Goal: Information Seeking & Learning: Learn about a topic

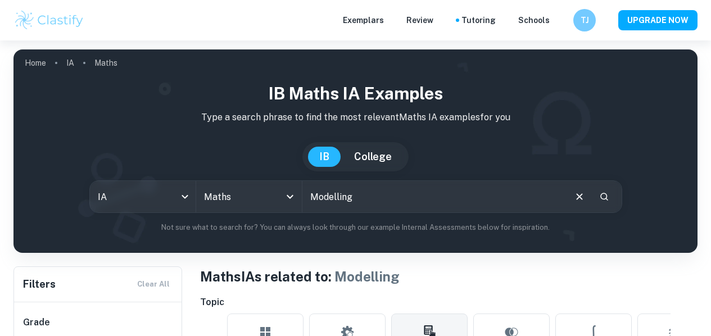
click at [329, 147] on button "IB" at bounding box center [324, 157] width 33 height 20
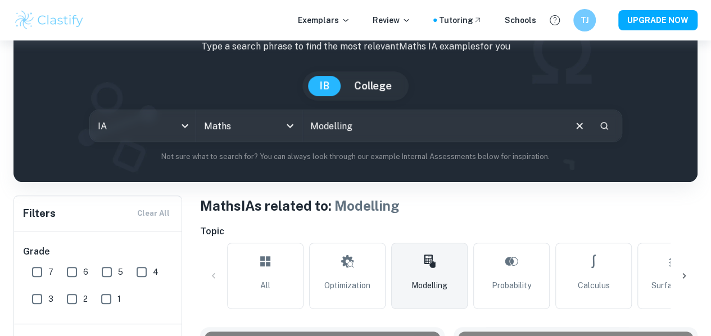
checkbox input "true"
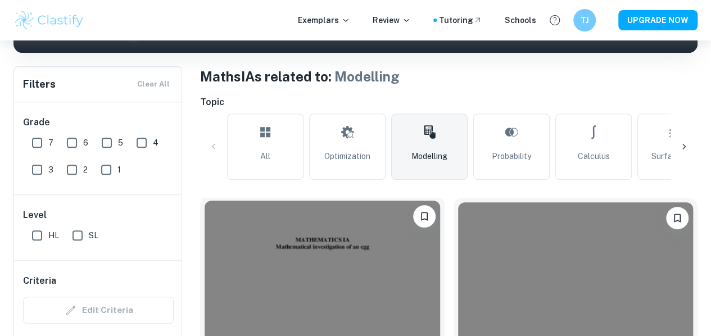
scroll to position [277, 0]
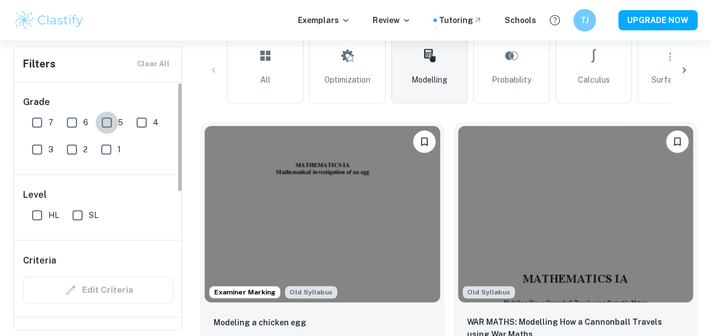
click at [109, 122] on input "5" at bounding box center [107, 122] width 22 height 22
checkbox input "true"
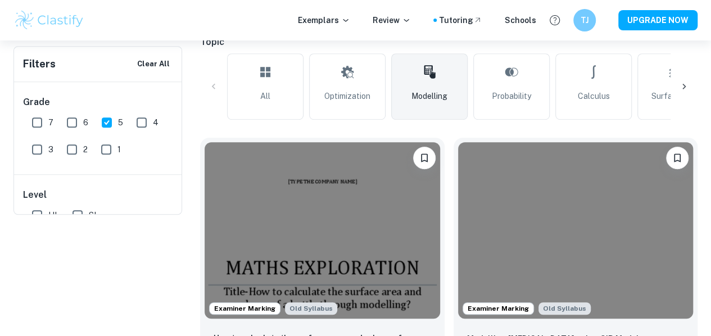
scroll to position [65, 0]
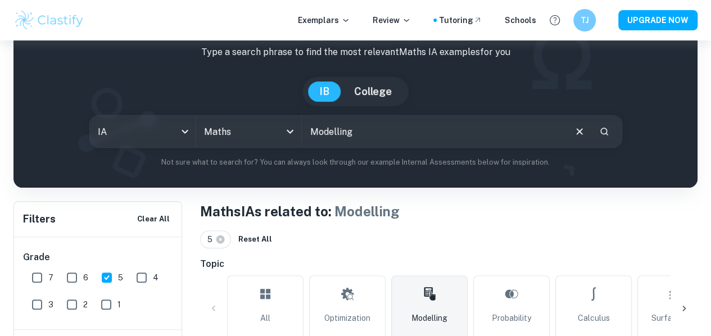
click at [385, 137] on input "Modelling" at bounding box center [434, 131] width 262 height 31
type input "Modelling sport"
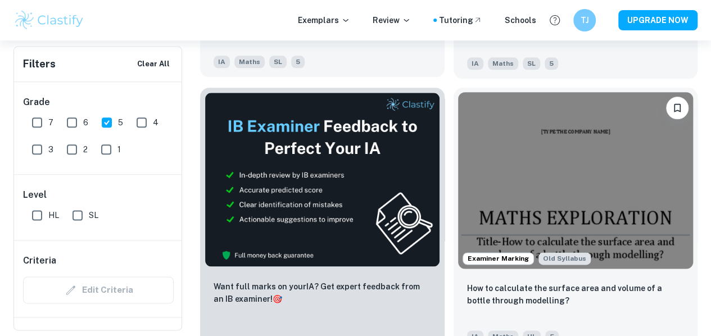
scroll to position [600, 0]
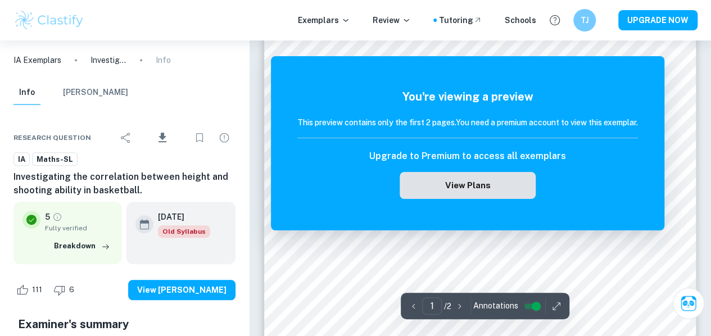
scroll to position [289, 0]
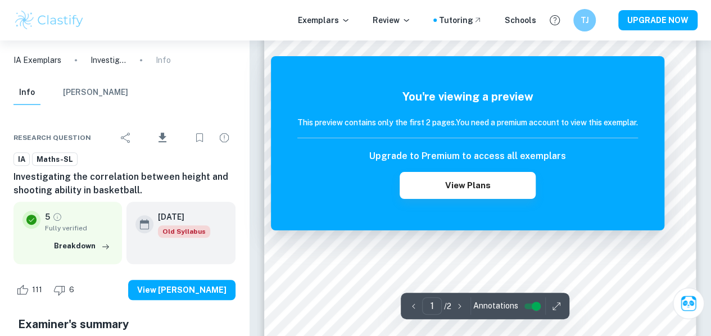
click at [535, 216] on div "You're viewing a preview This preview contains only the first 2 pages. You need…" at bounding box center [468, 143] width 394 height 174
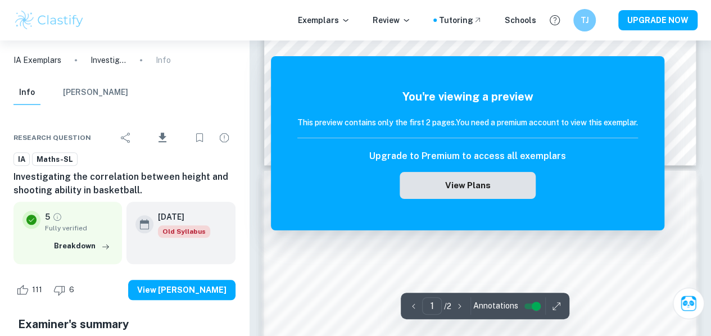
scroll to position [512, 0]
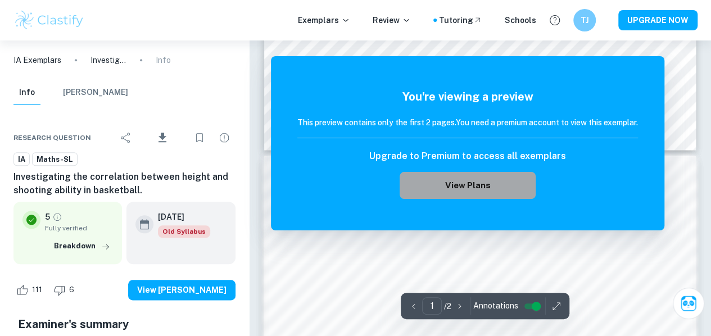
click at [494, 174] on button "View Plans" at bounding box center [468, 185] width 136 height 27
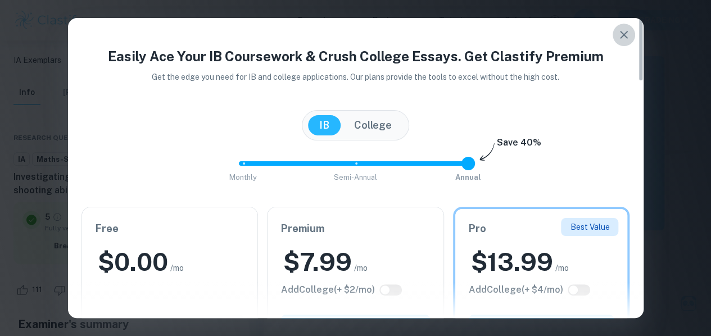
click at [628, 35] on icon "button" at bounding box center [623, 34] width 13 height 13
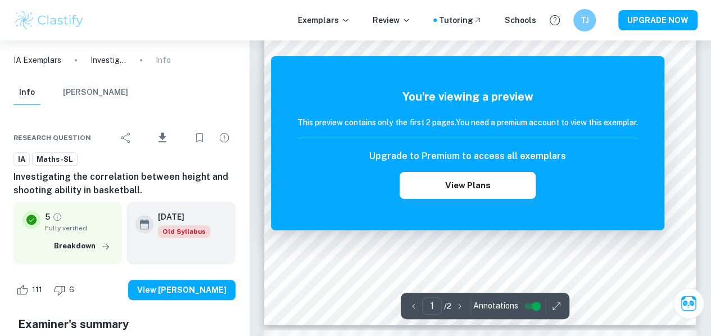
scroll to position [313, 0]
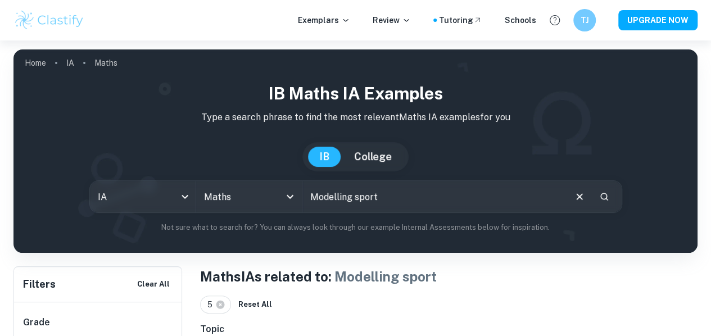
click at [382, 198] on input "Modelling sport" at bounding box center [434, 196] width 262 height 31
click at [327, 194] on input "Modelling correlation" at bounding box center [434, 196] width 262 height 31
type input "correlation"
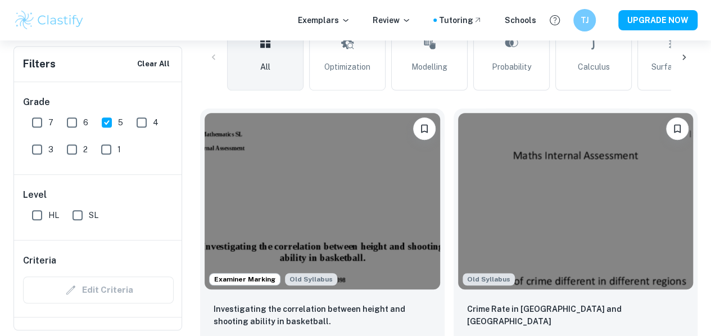
scroll to position [317, 0]
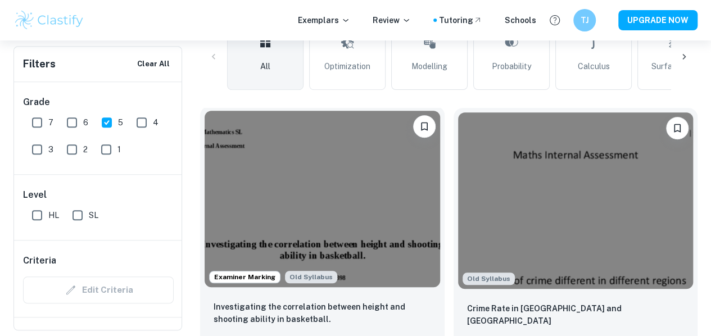
click at [311, 177] on img at bounding box center [323, 199] width 236 height 177
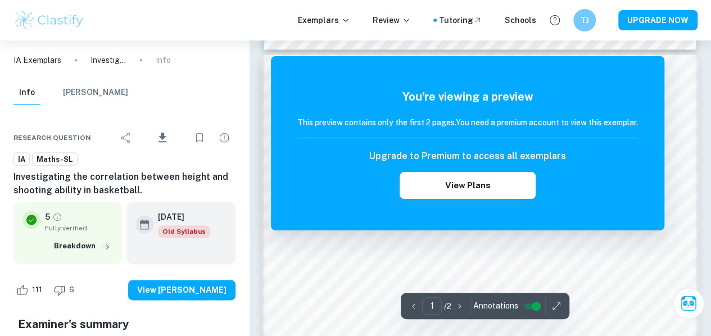
scroll to position [613, 0]
click at [553, 305] on icon "button" at bounding box center [556, 306] width 11 height 11
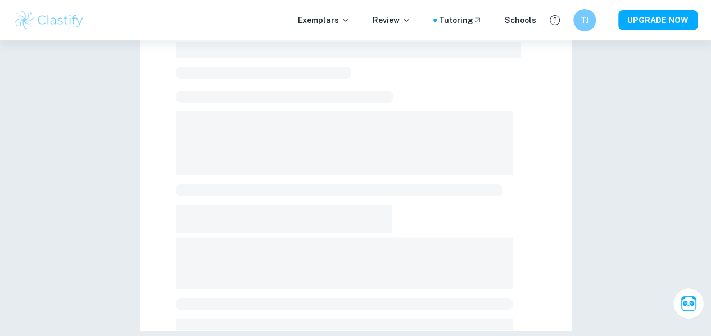
scroll to position [326, 0]
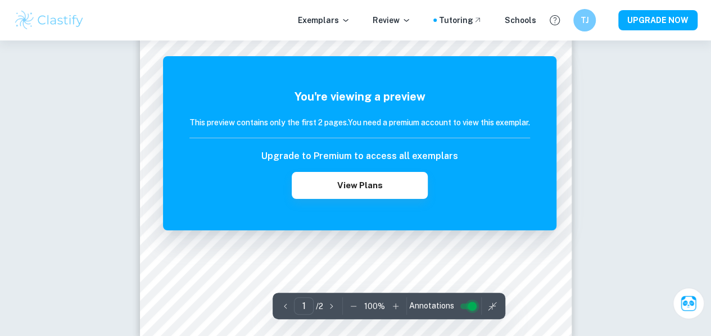
click at [469, 308] on input "controlled" at bounding box center [472, 306] width 40 height 13
click at [466, 304] on input "controlled" at bounding box center [463, 306] width 40 height 13
click at [487, 306] on icon "button" at bounding box center [492, 306] width 11 height 11
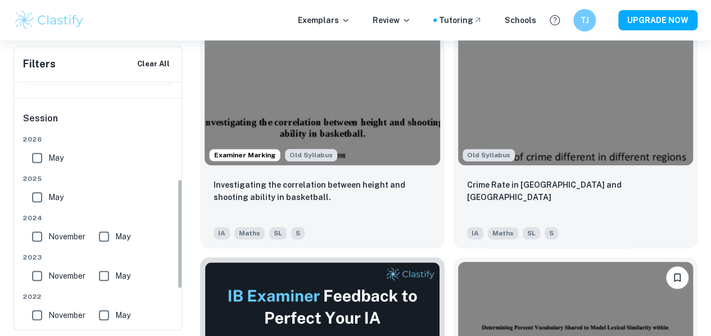
scroll to position [218, 0]
click at [37, 195] on input "May" at bounding box center [37, 198] width 22 height 22
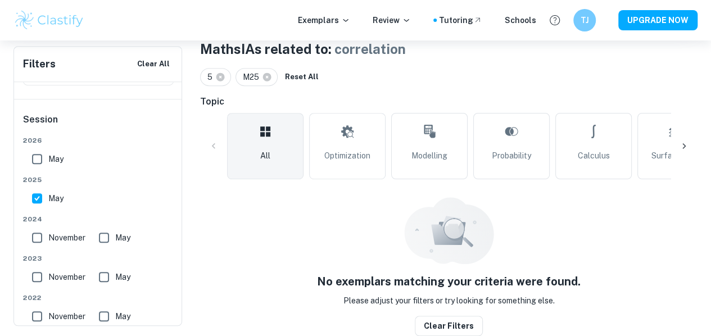
scroll to position [227, 0]
click at [36, 200] on input "May" at bounding box center [37, 198] width 22 height 22
checkbox input "false"
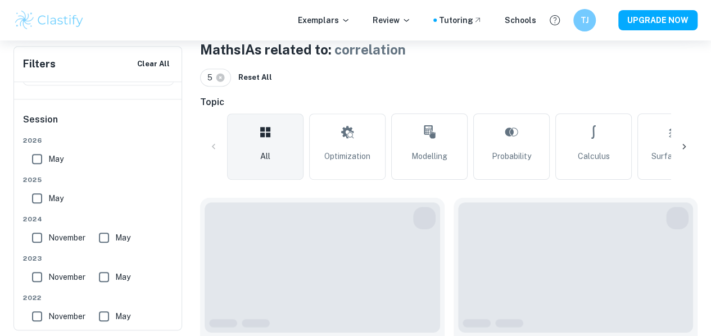
scroll to position [441, 0]
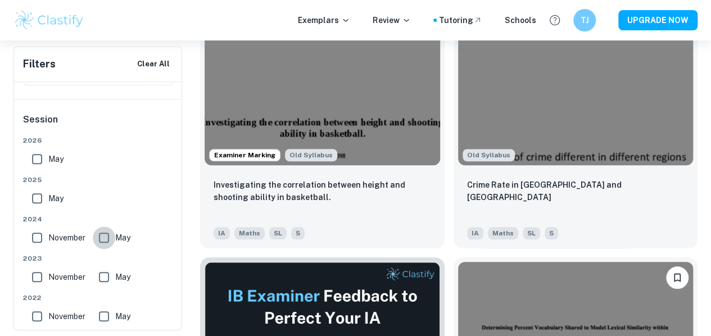
click at [108, 237] on input "May" at bounding box center [104, 238] width 22 height 22
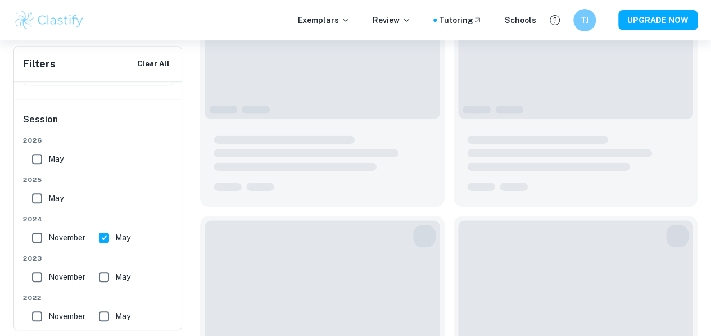
scroll to position [227, 0]
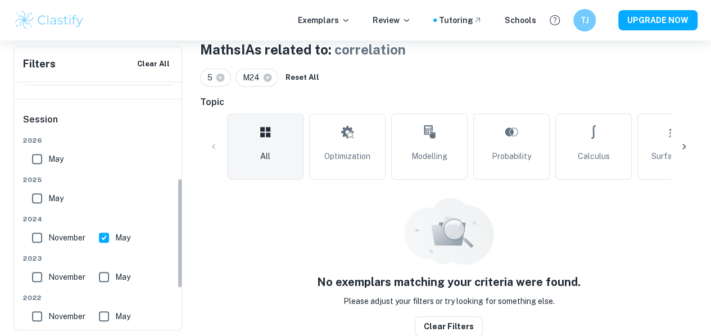
click at [111, 231] on input "May" at bounding box center [104, 238] width 22 height 22
checkbox input "false"
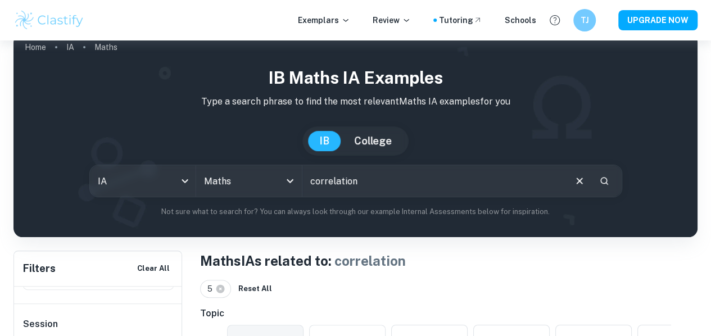
scroll to position [0, 0]
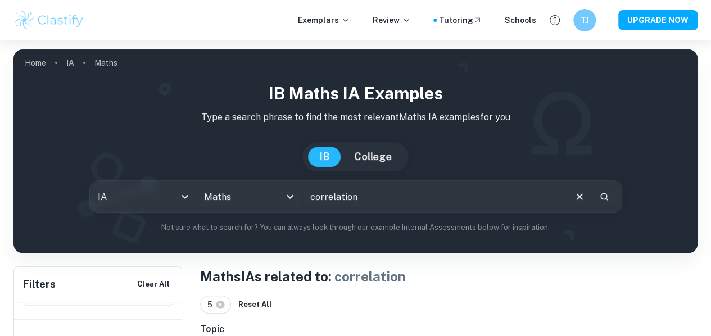
click at [342, 203] on input "correlation" at bounding box center [434, 196] width 262 height 31
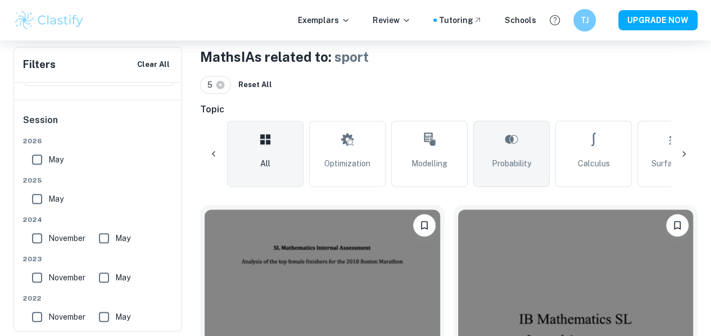
scroll to position [0, 63]
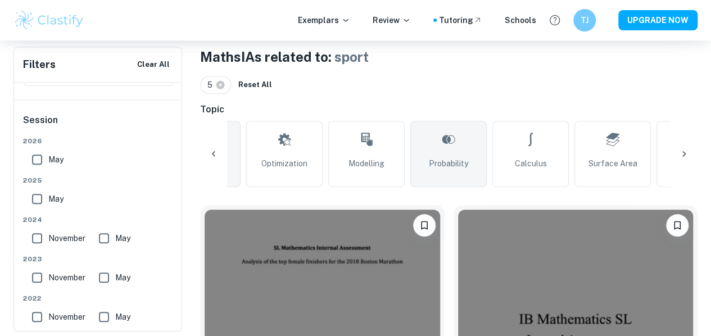
click at [464, 167] on span "Probability" at bounding box center [448, 163] width 39 height 12
type input "Probability"
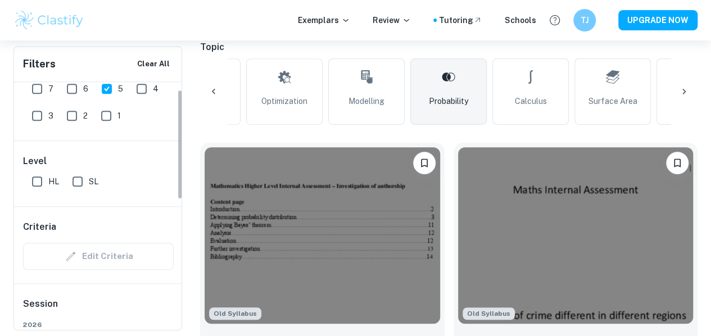
scroll to position [17, 0]
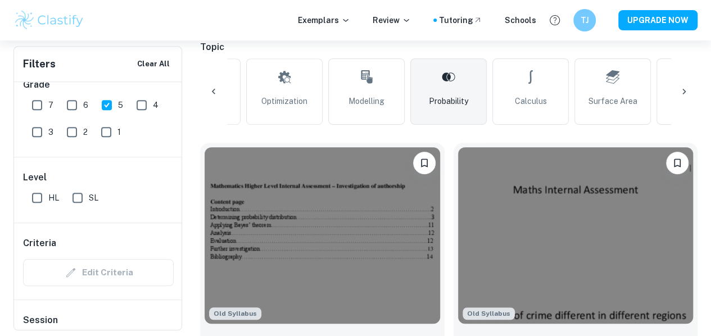
click at [43, 106] on input "7" at bounding box center [37, 105] width 22 height 22
checkbox input "true"
click at [69, 105] on input "6" at bounding box center [72, 105] width 22 height 22
checkbox input "true"
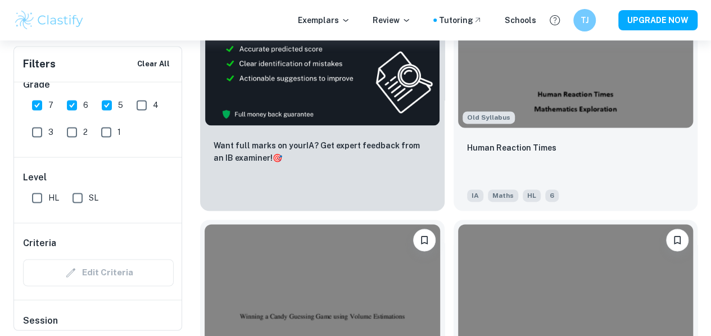
scroll to position [752, 0]
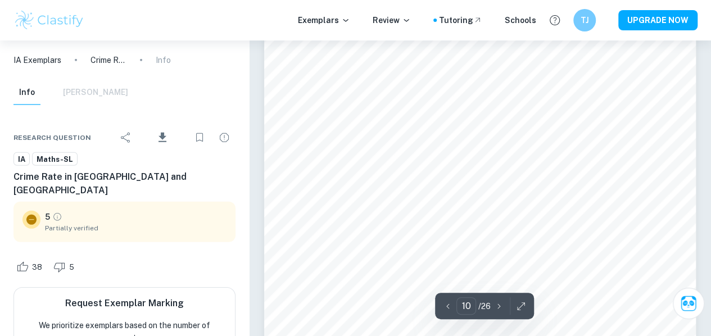
scroll to position [5852, 0]
type input "11"
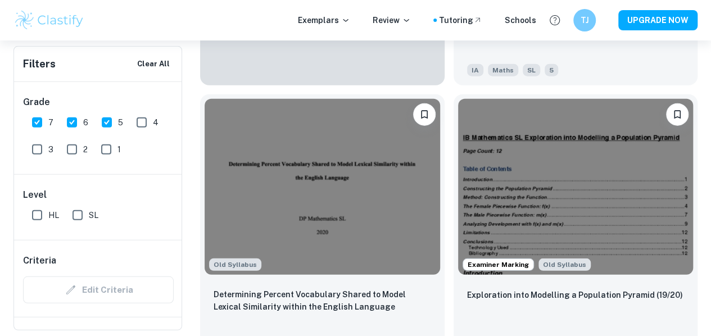
scroll to position [1424, 0]
